Goal: Information Seeking & Learning: Learn about a topic

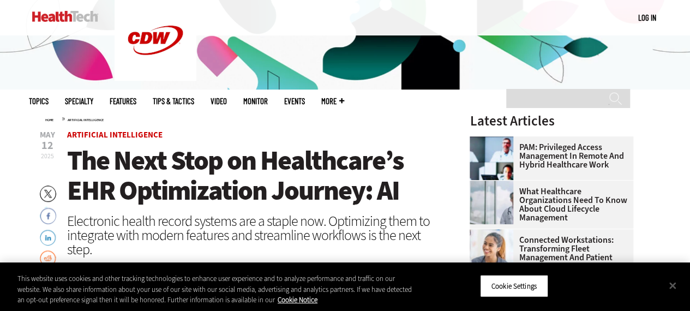
scroll to position [273, 0]
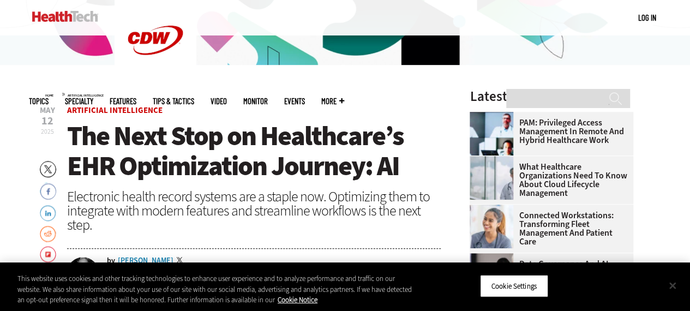
click at [671, 283] on button "Close" at bounding box center [672, 285] width 24 height 24
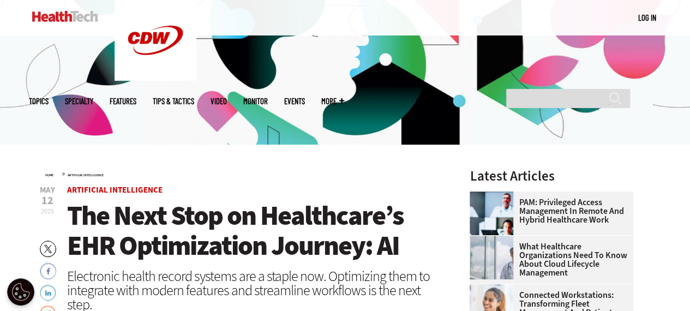
scroll to position [327, 0]
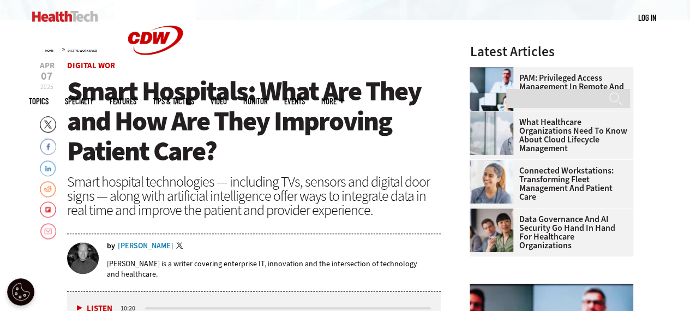
scroll to position [327, 0]
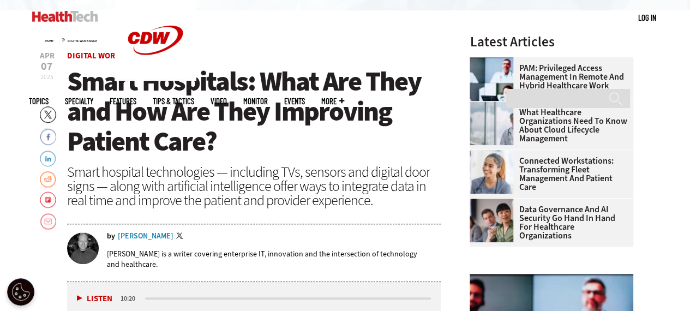
click at [152, 233] on div "[PERSON_NAME]" at bounding box center [146, 236] width 56 height 8
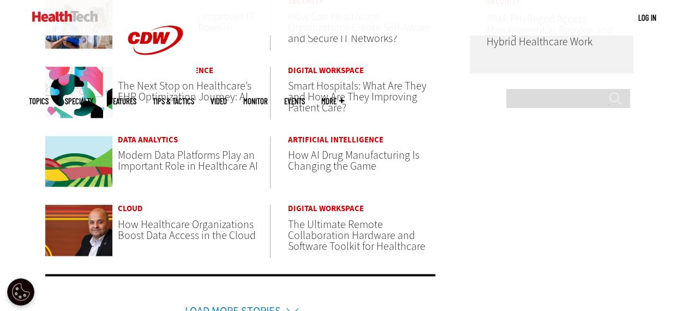
scroll to position [818, 0]
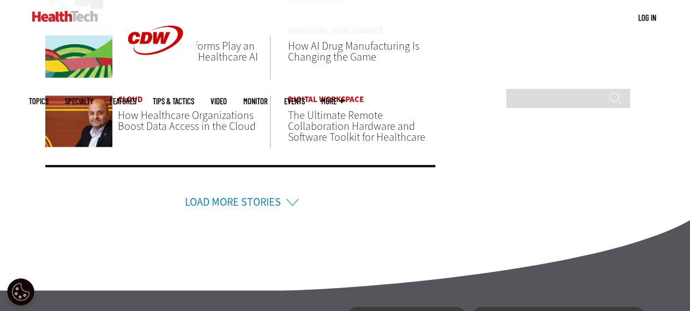
click at [220, 203] on link "Load More Stories" at bounding box center [233, 202] width 96 height 15
click at [213, 199] on link "Load More Stories" at bounding box center [233, 202] width 96 height 15
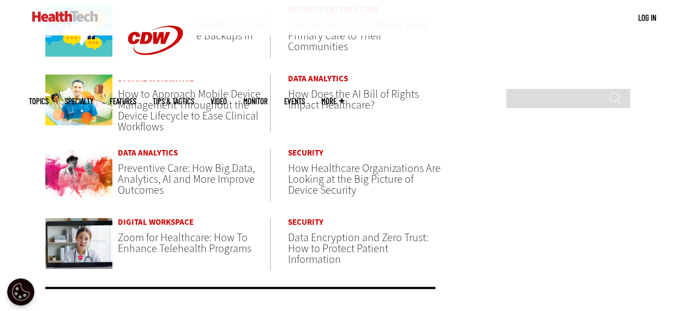
scroll to position [1526, 0]
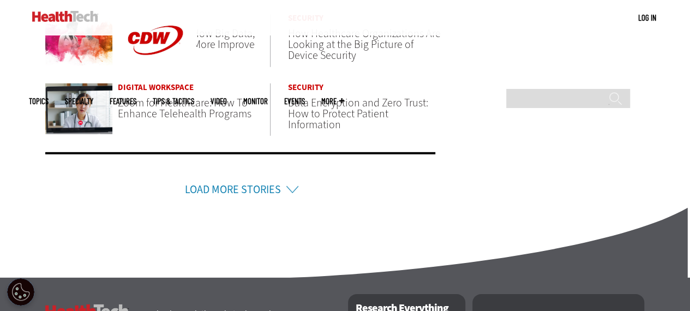
click at [219, 184] on link "Load More Stories" at bounding box center [233, 189] width 96 height 15
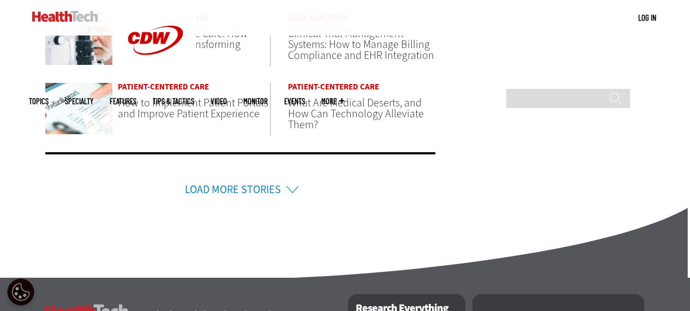
scroll to position [1908, 0]
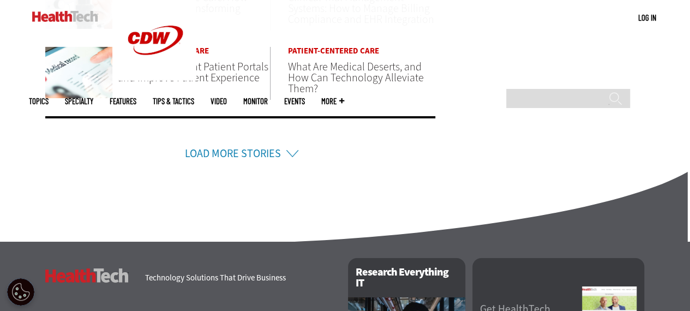
click at [215, 148] on link "Load More Stories" at bounding box center [233, 153] width 96 height 15
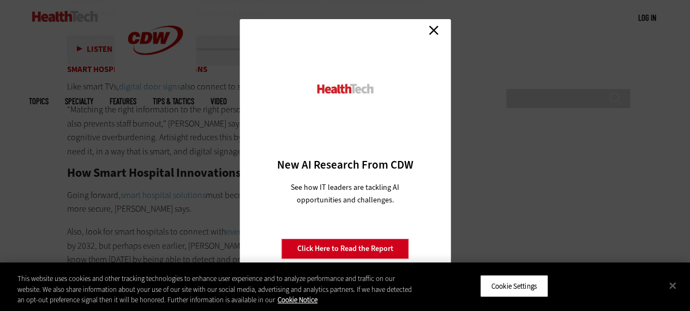
click at [433, 29] on link "Close" at bounding box center [433, 30] width 16 height 16
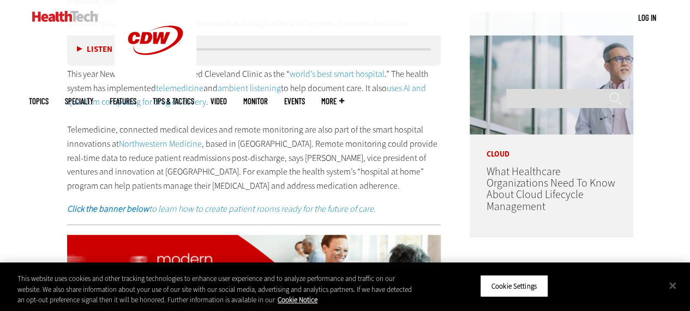
scroll to position [814, 0]
